Goal: Navigation & Orientation: Find specific page/section

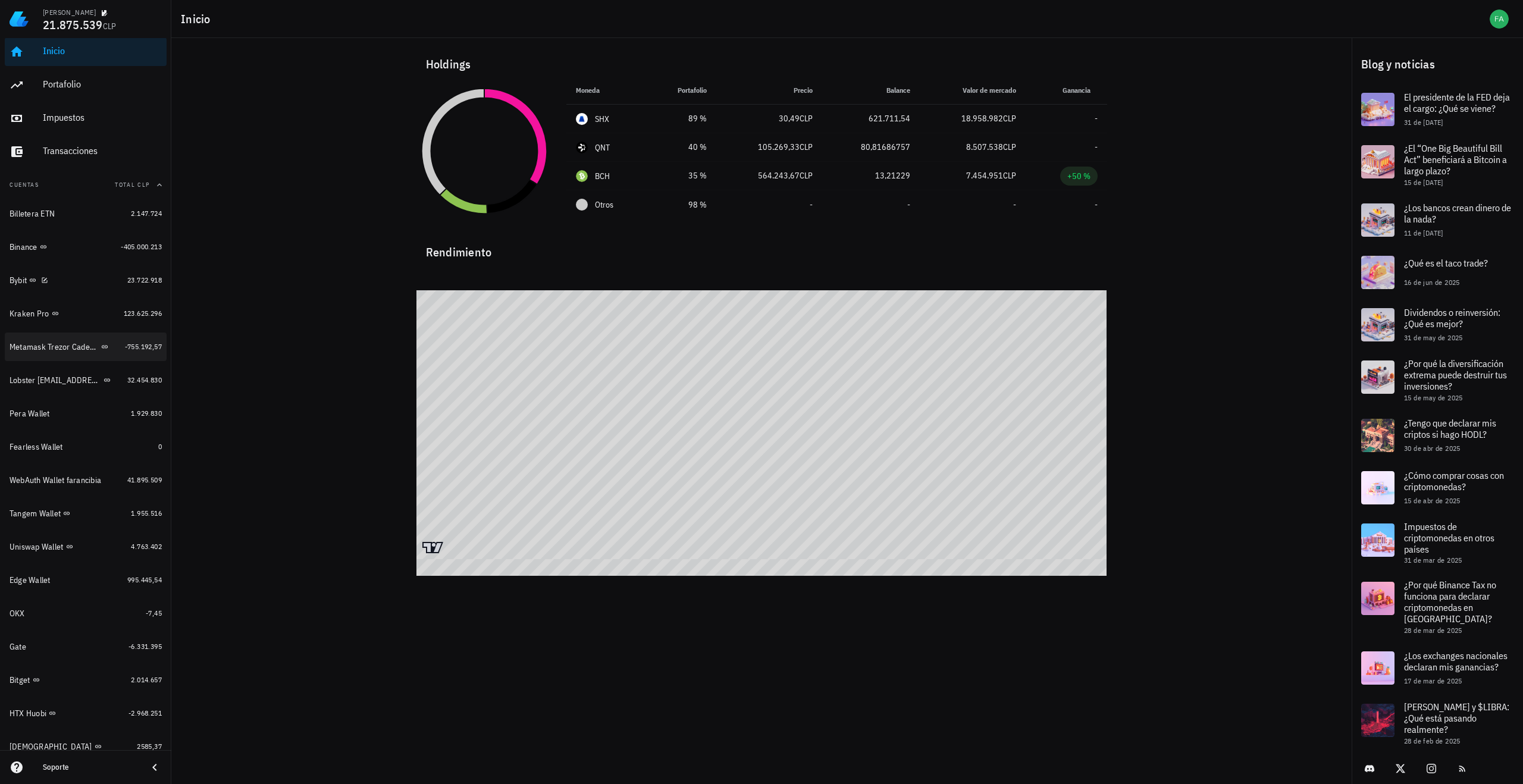
scroll to position [7, 0]
click at [62, 347] on div "Metamask Trezor Cadenas Ethereum, Binance SC," at bounding box center [54, 346] width 89 height 10
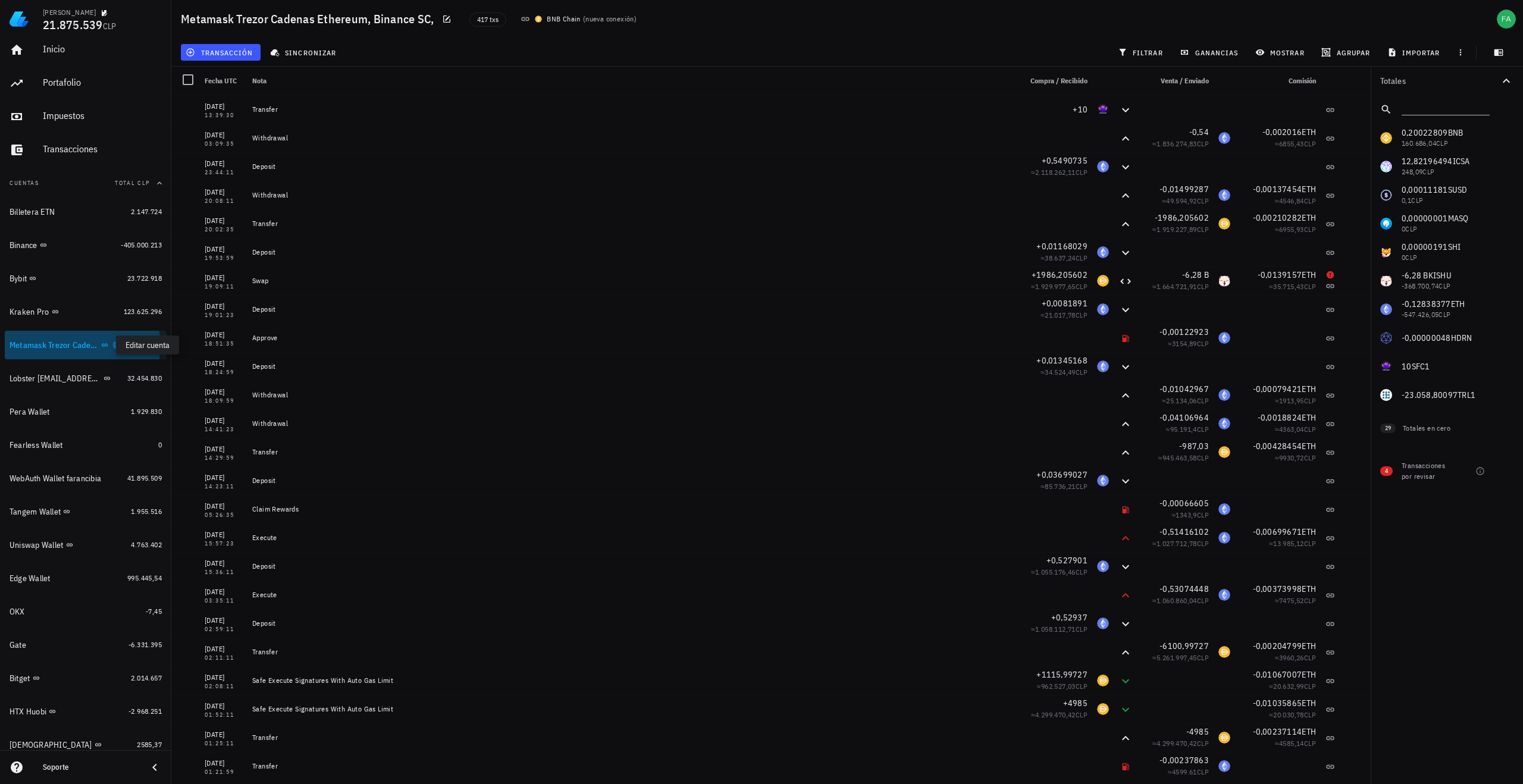
click at [113, 345] on icon "button" at bounding box center [116, 345] width 7 height 7
